Goal: Use online tool/utility: Utilize a website feature to perform a specific function

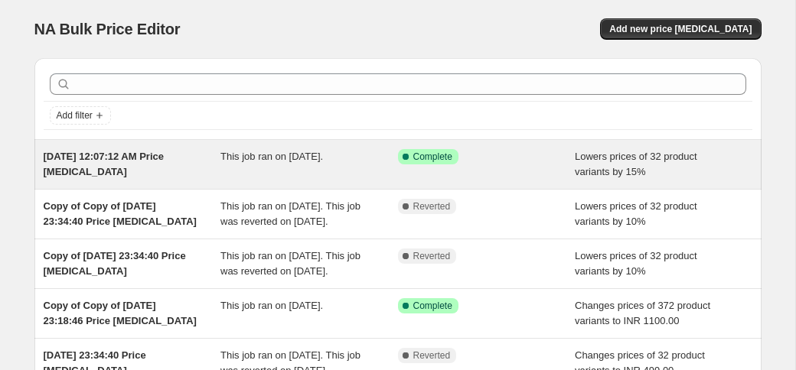
click at [403, 174] on div "Success Complete Complete" at bounding box center [486, 164] width 177 height 31
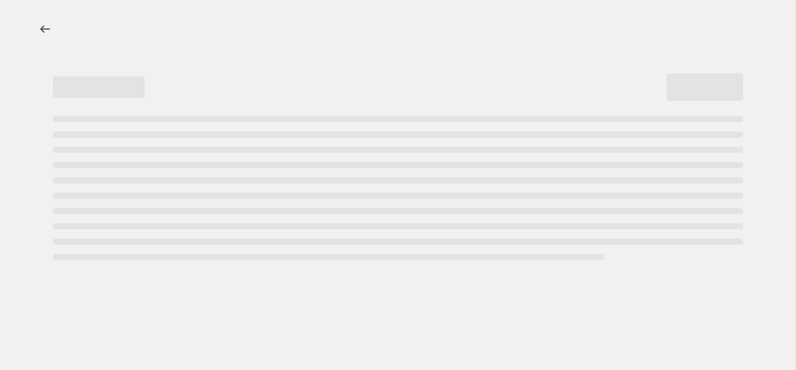
select select "percentage"
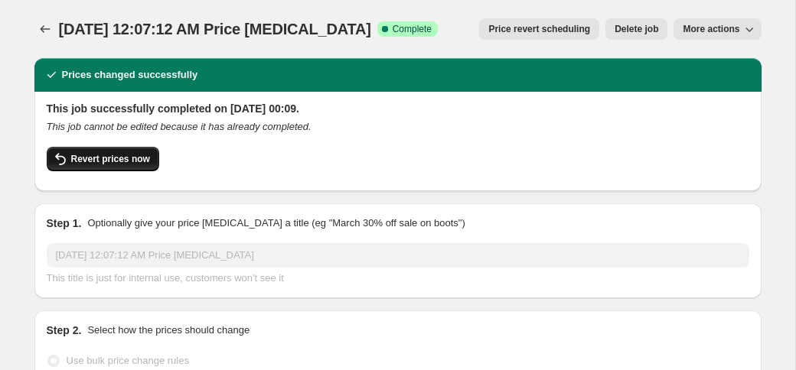
click at [98, 160] on span "Revert prices now" at bounding box center [110, 159] width 79 height 12
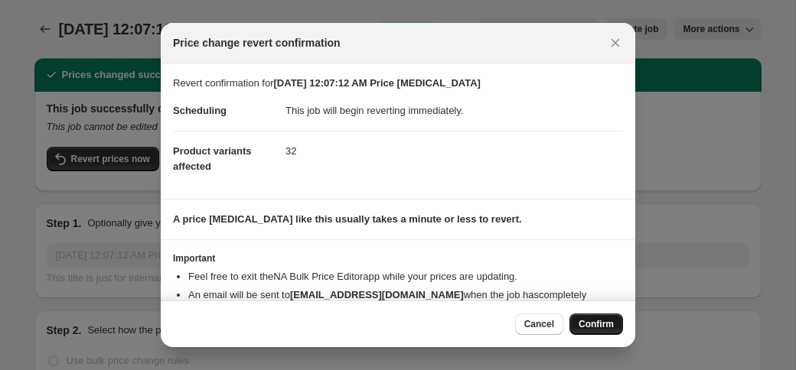
click at [600, 326] on span "Confirm" at bounding box center [595, 324] width 35 height 12
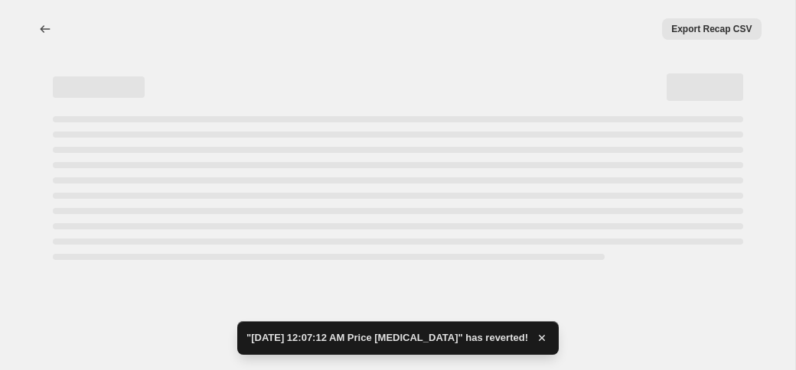
select select "percentage"
